Goal: Transaction & Acquisition: Purchase product/service

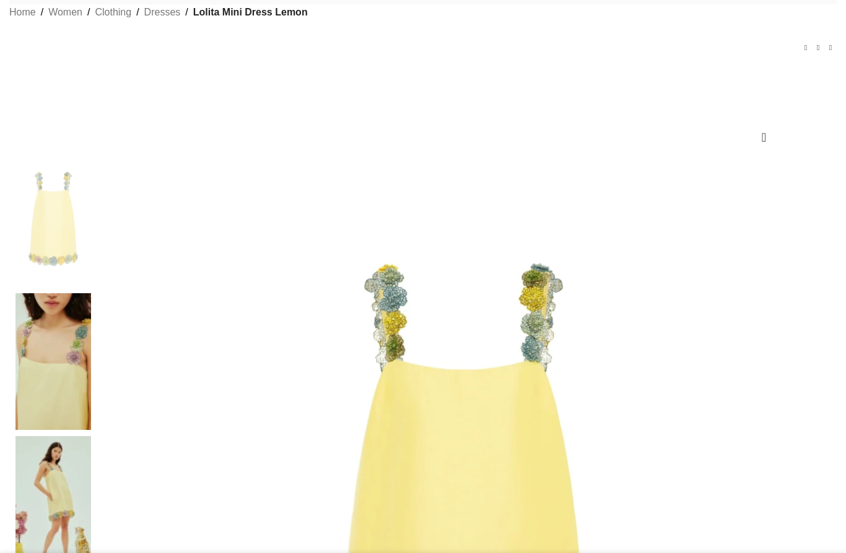
scroll to position [100, 0]
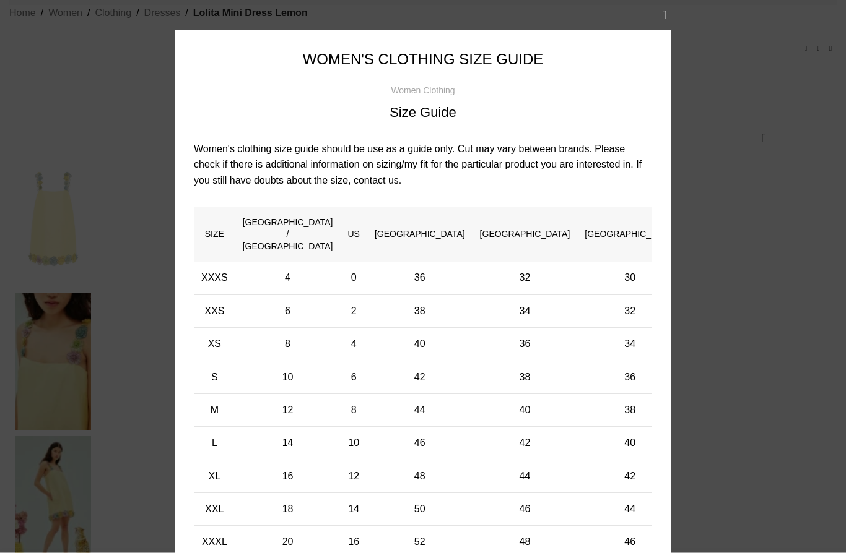
scroll to position [100, 0]
click at [761, 212] on div "× Women's clothing size guide Women Clothing Size Guide Women's clothing size g…" at bounding box center [422, 305] width 827 height 610
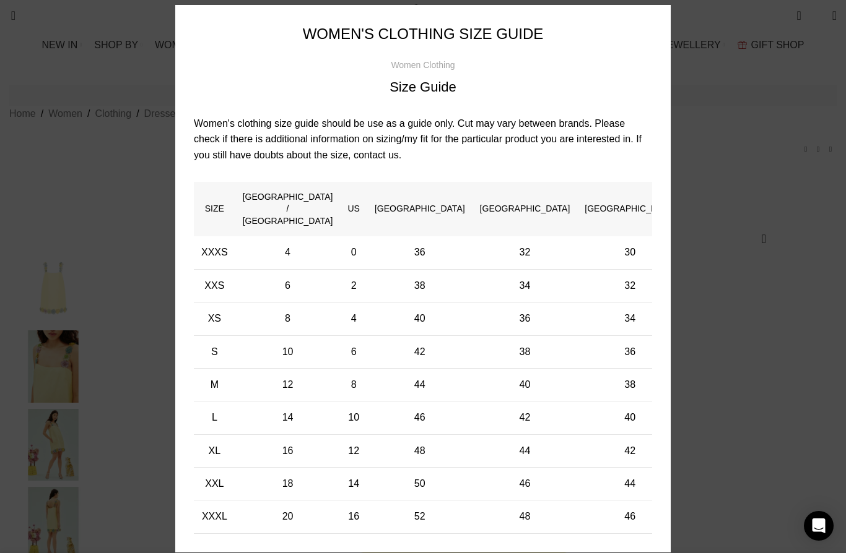
scroll to position [25, 0]
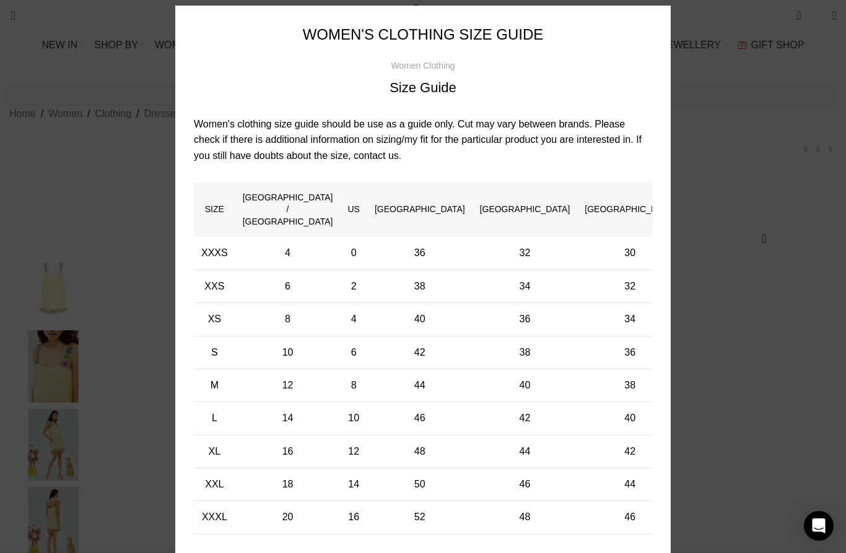
click at [761, 293] on div "× Women's clothing size guide Women Clothing Size Guide Women's clothing size g…" at bounding box center [422, 280] width 827 height 610
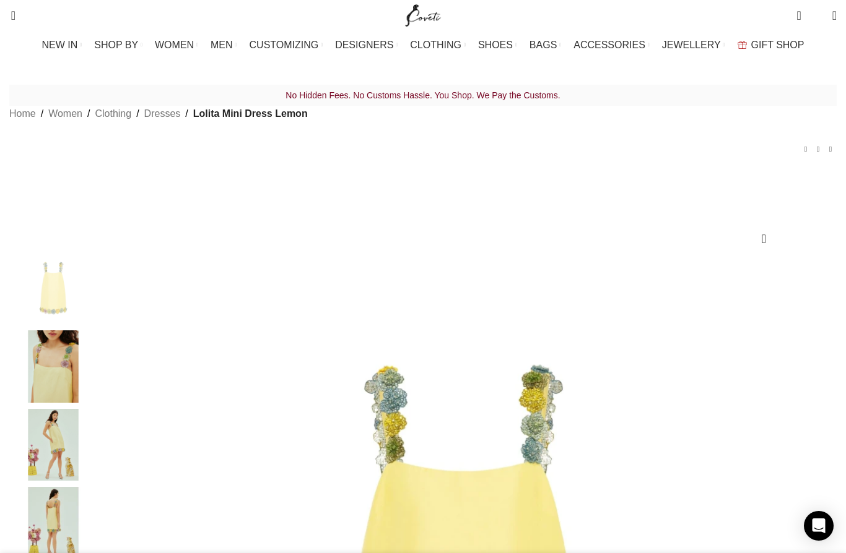
scroll to position [0, 131]
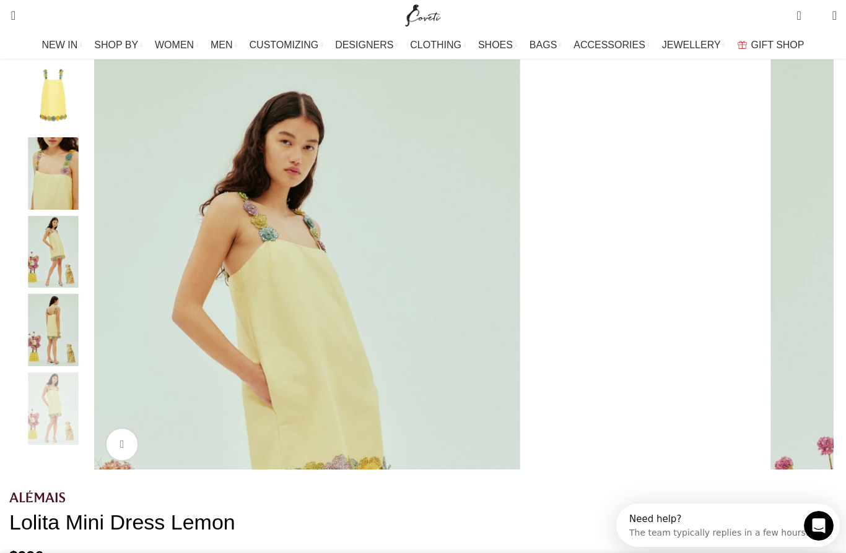
scroll to position [181, 0]
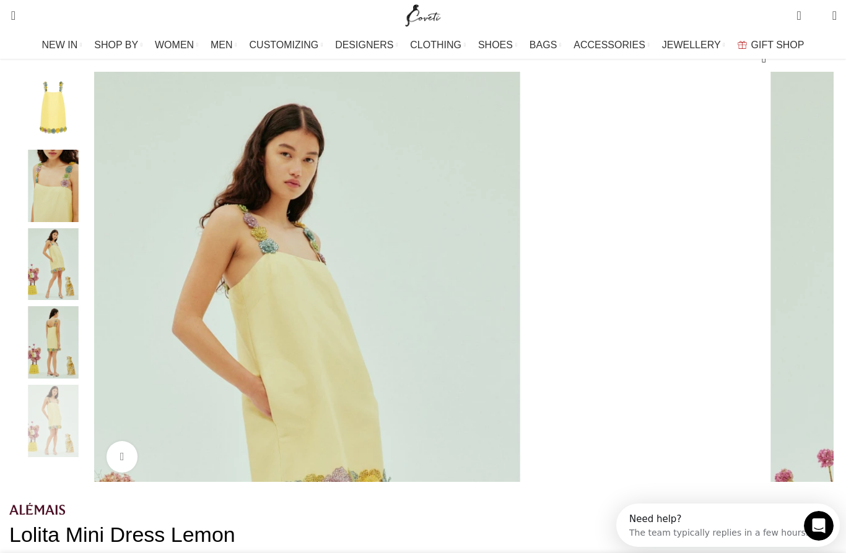
click at [74, 301] on img "3 / 5" at bounding box center [53, 264] width 76 height 72
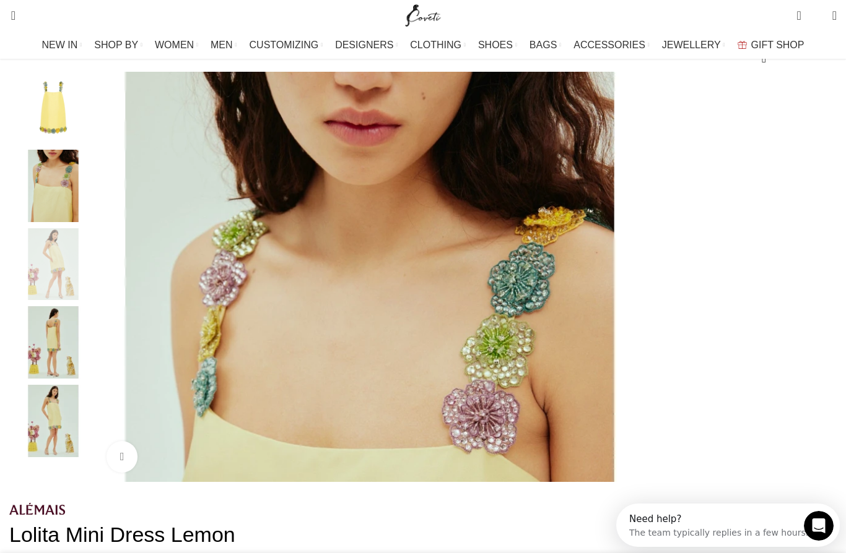
click at [78, 217] on img "2 / 5" at bounding box center [53, 186] width 76 height 72
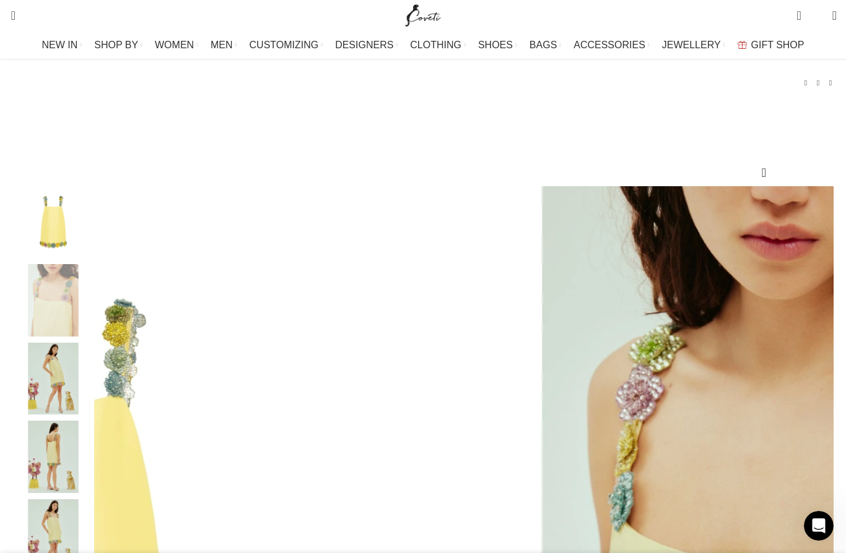
scroll to position [0, 521]
